Goal: Task Accomplishment & Management: Manage account settings

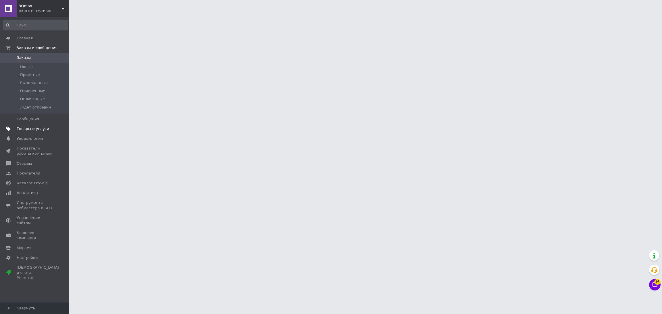
click at [24, 127] on span "Товары и услуги" at bounding box center [33, 128] width 32 height 5
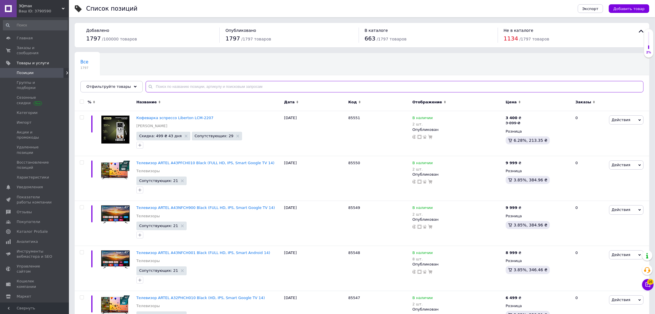
click at [175, 88] on input "text" at bounding box center [395, 86] width 498 height 11
type input "1500"
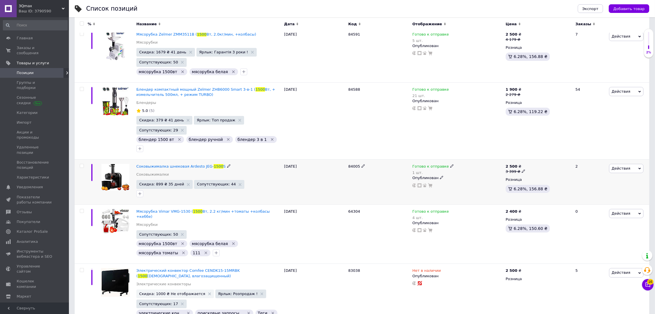
scroll to position [129, 0]
click at [450, 164] on span at bounding box center [451, 166] width 3 height 4
click at [482, 178] on li "Нет в наличии" at bounding box center [482, 182] width 55 height 8
drag, startPoint x: 482, startPoint y: 165, endPoint x: 449, endPoint y: 171, distance: 34.0
click at [449, 171] on div "Готово к отправке 1 шт. Наличие Нет в наличии В наличии Под заказ Готово к отпр…" at bounding box center [457, 181] width 93 height 45
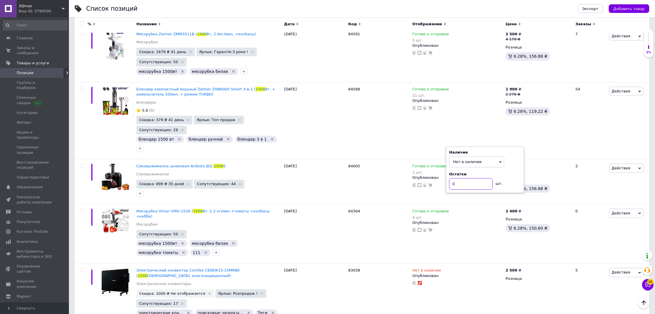
type input "0"
